Goal: Information Seeking & Learning: Learn about a topic

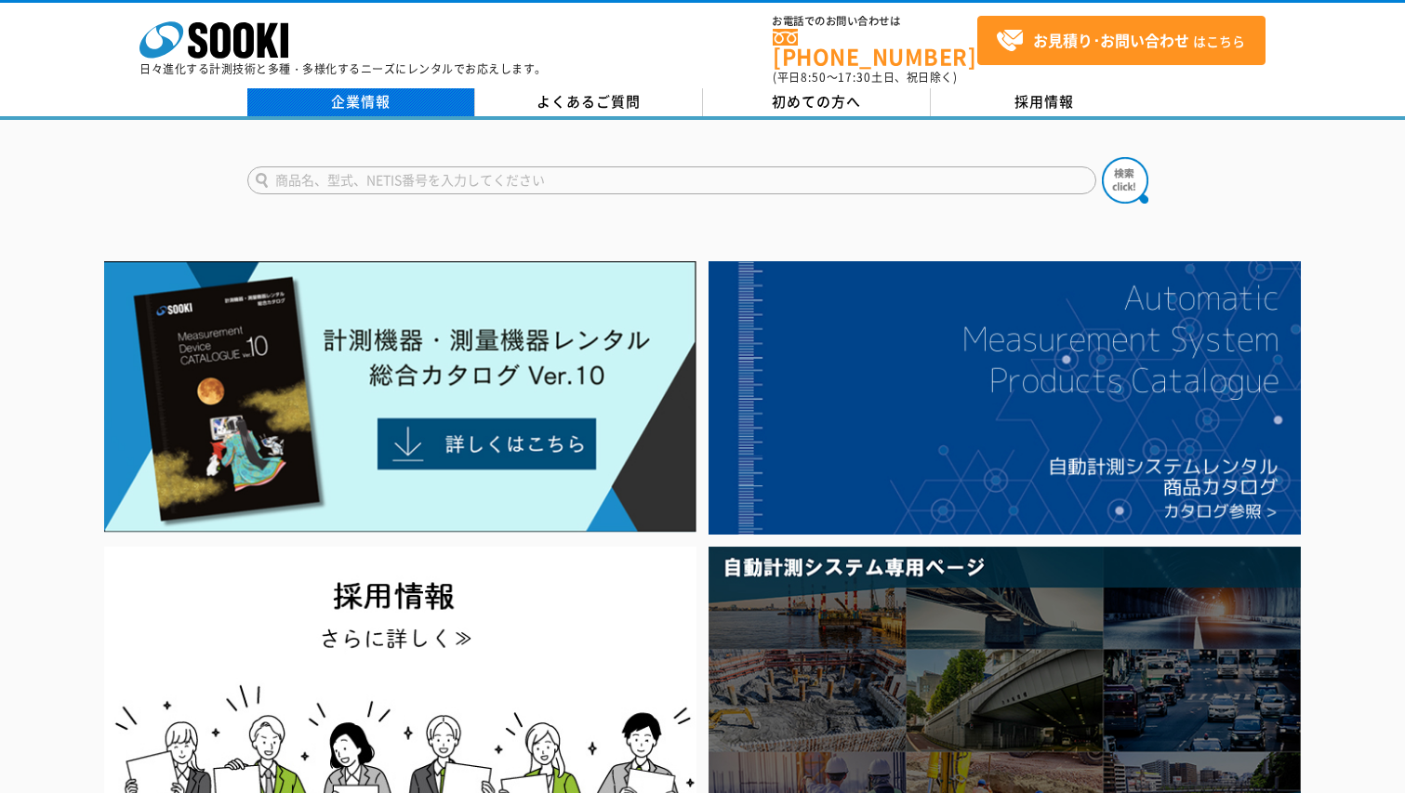
click at [365, 88] on link "企業情報" at bounding box center [361, 102] width 228 height 28
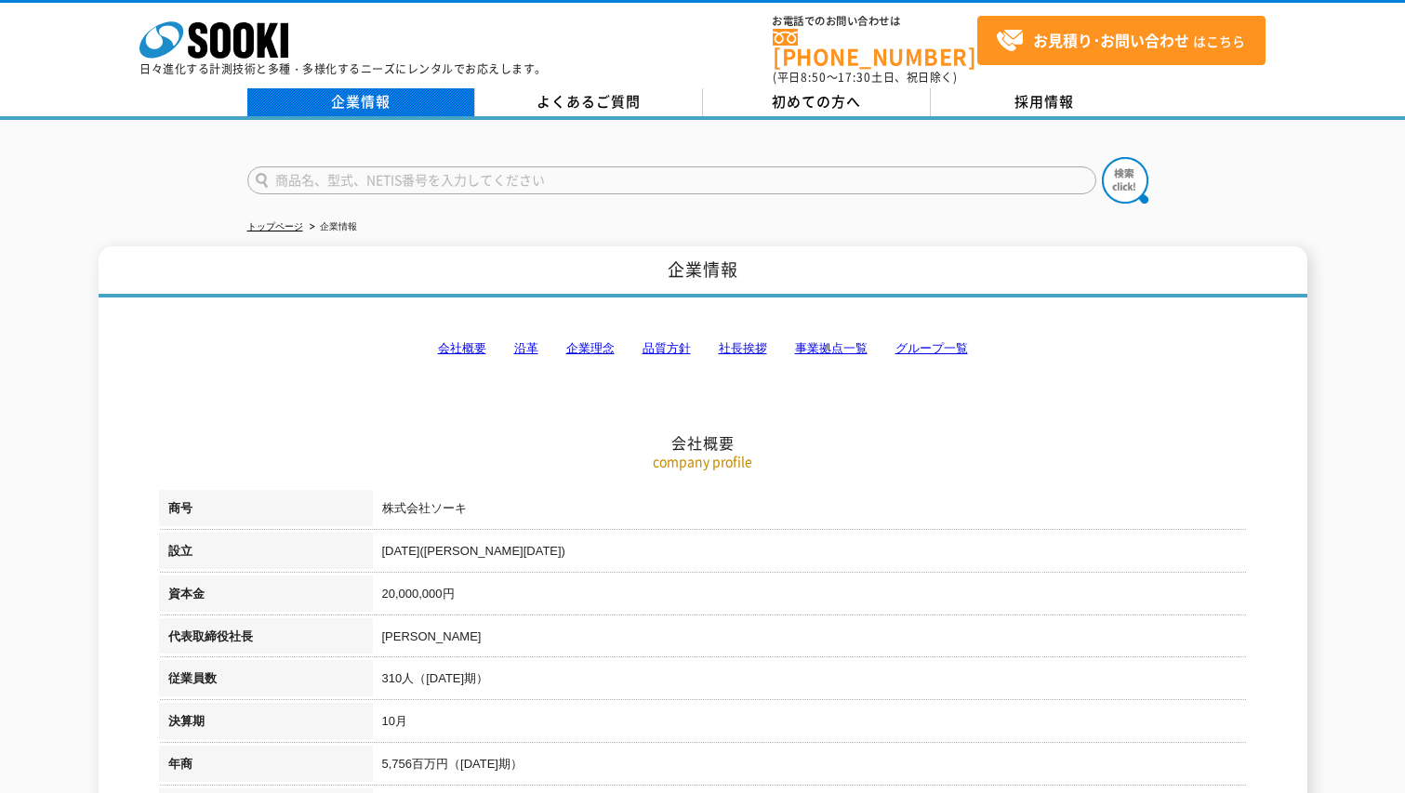
click at [381, 88] on link "企業情報" at bounding box center [361, 102] width 228 height 28
click at [523, 341] on link "沿革" at bounding box center [526, 348] width 24 height 14
